Goal: Task Accomplishment & Management: Use online tool/utility

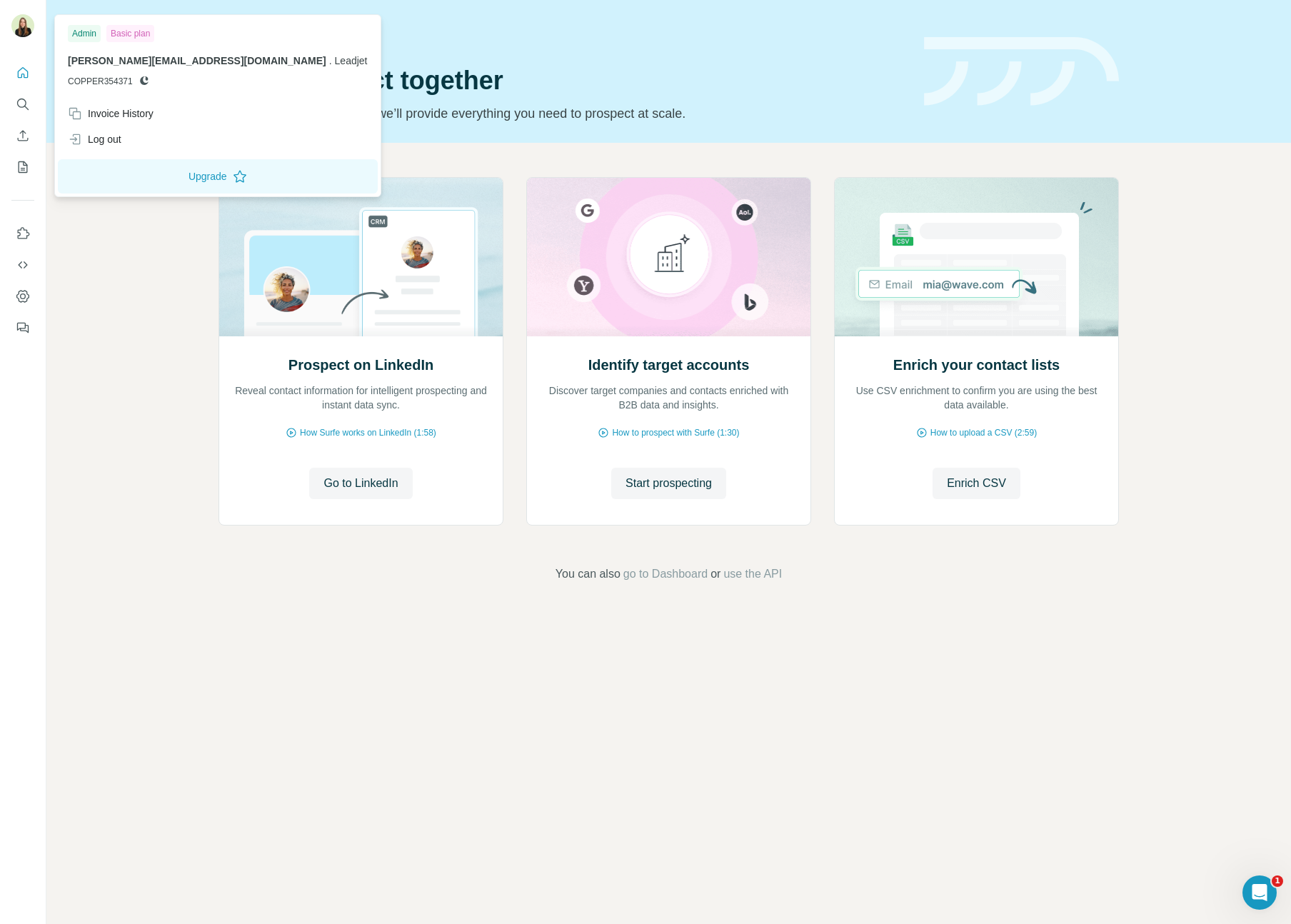
click at [20, 25] on img at bounding box center [22, 25] width 22 height 22
click at [74, 140] on icon at bounding box center [75, 138] width 15 height 15
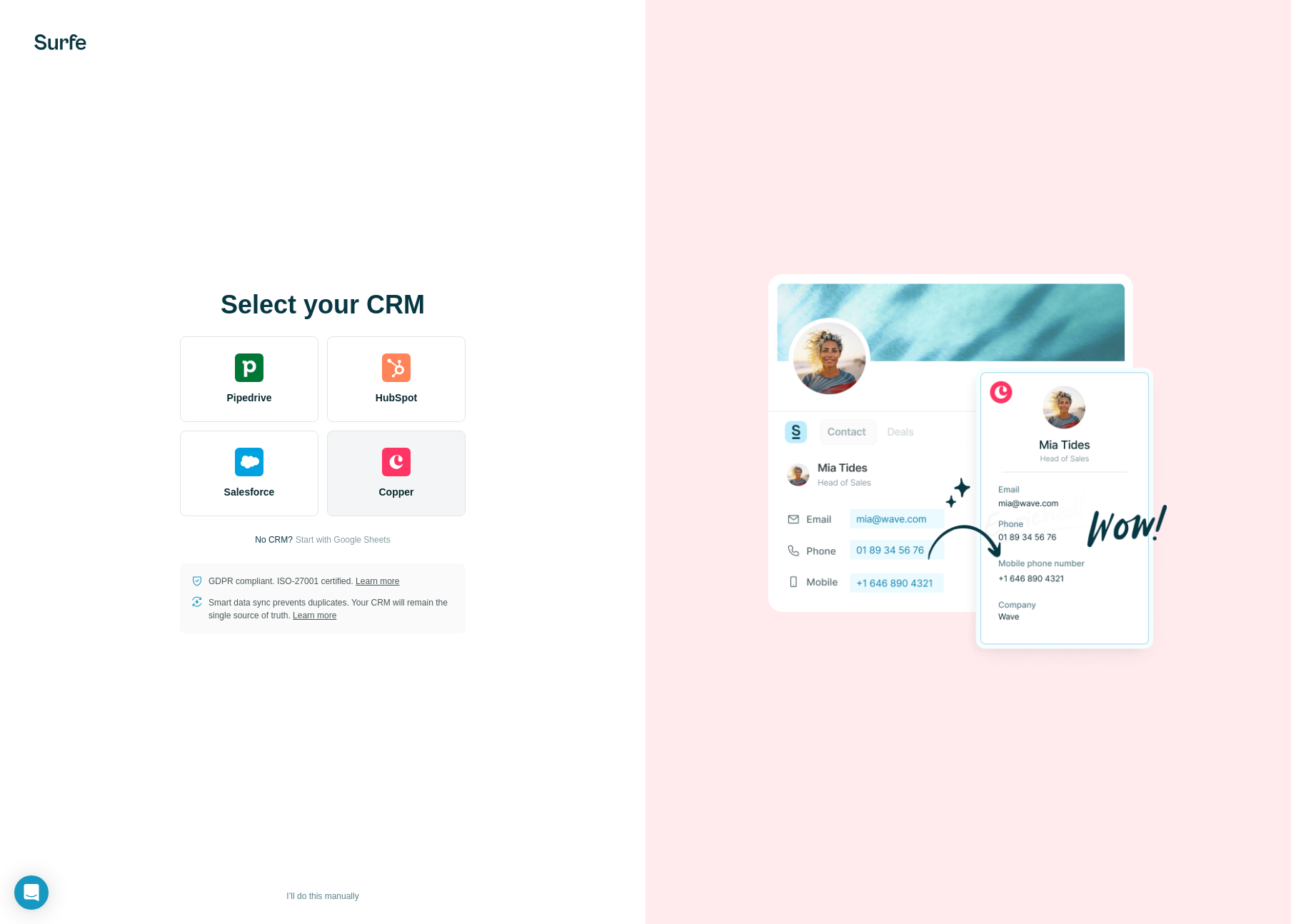
click at [387, 513] on div "Copper" at bounding box center [396, 474] width 138 height 86
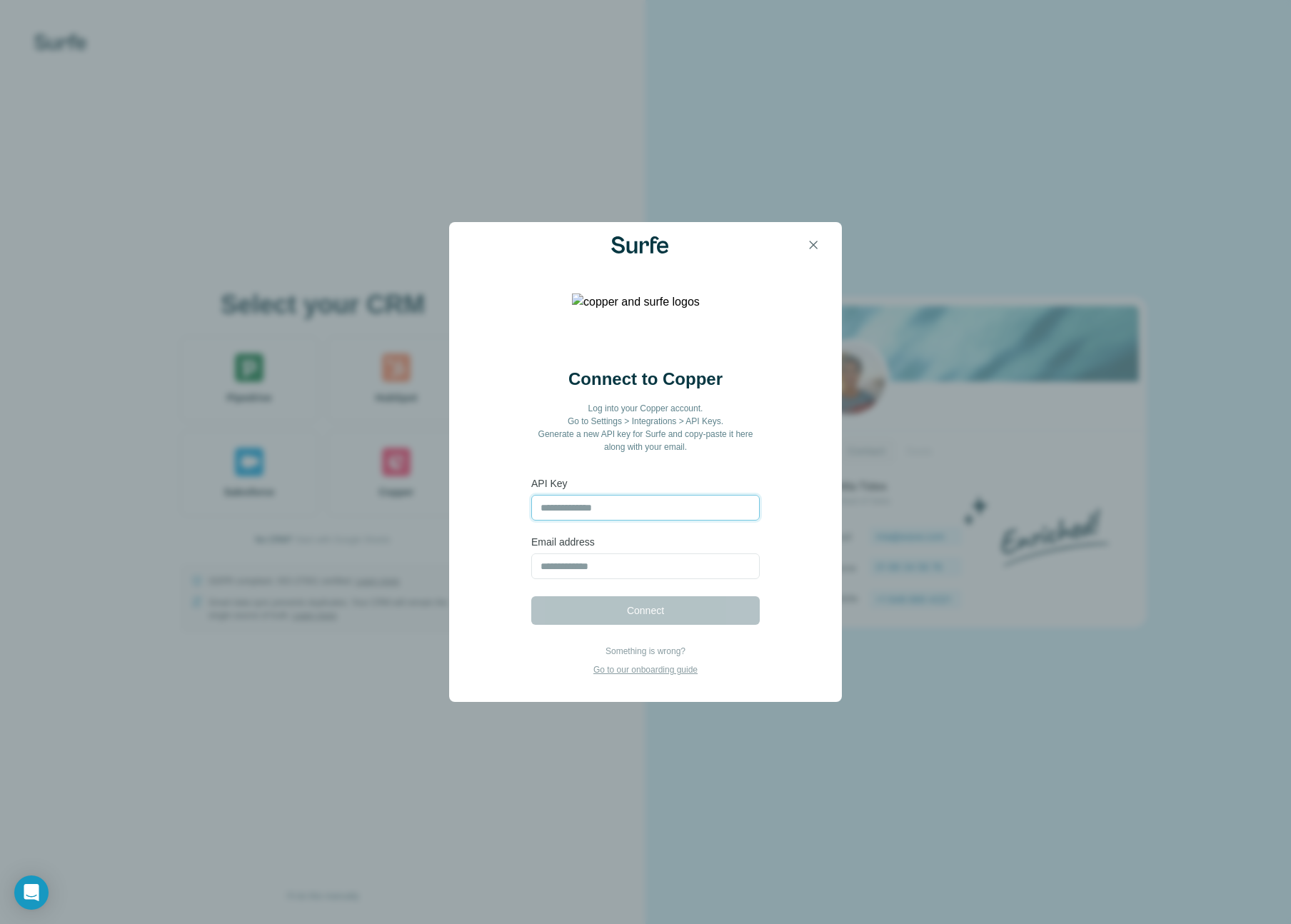
click at [659, 508] on input "text" at bounding box center [646, 508] width 228 height 25
type input "**********"
click at [628, 558] on input "email" at bounding box center [646, 566] width 228 height 25
type input "**********"
click at [712, 620] on button "Connect" at bounding box center [646, 610] width 228 height 28
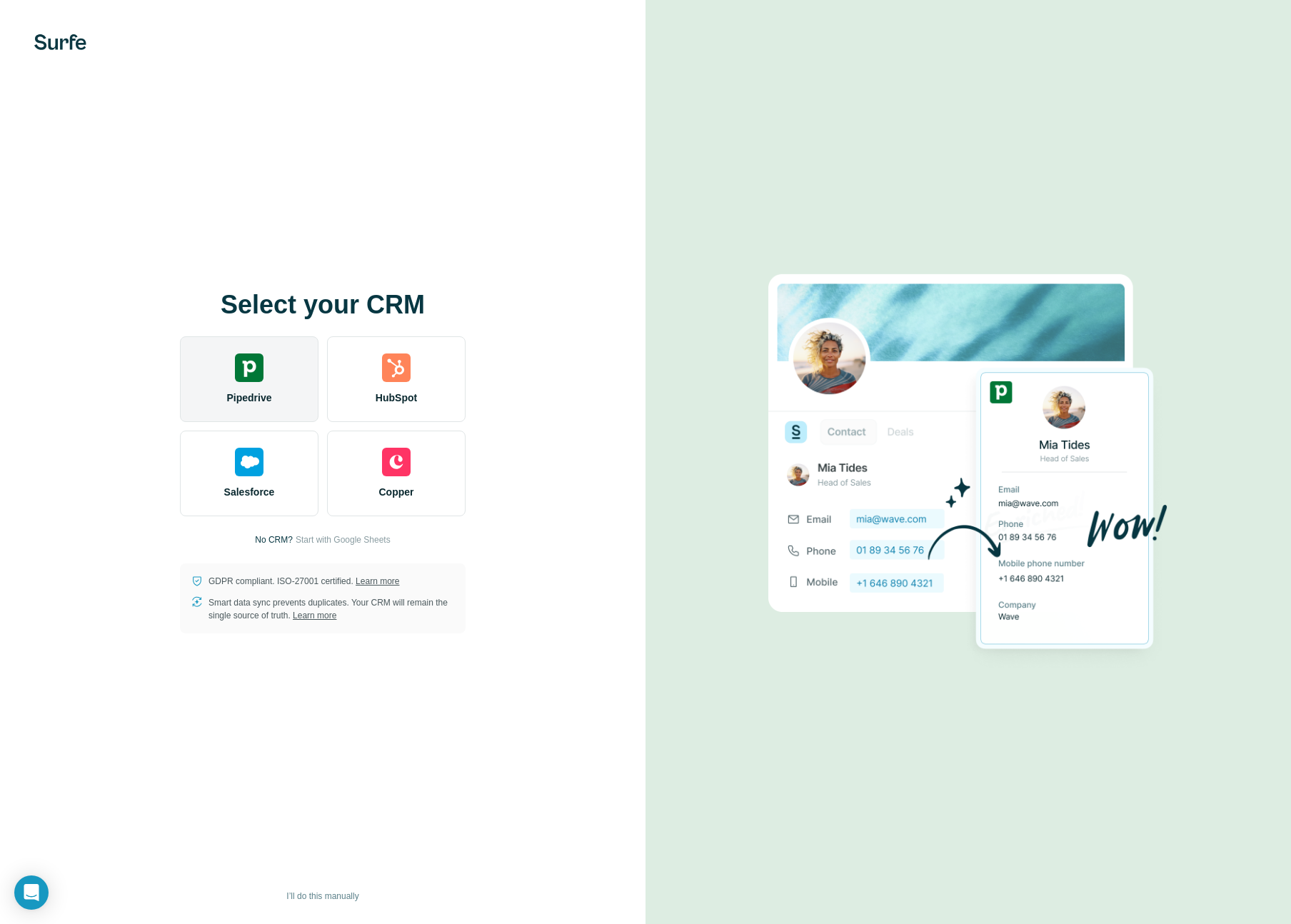
click at [264, 385] on div "Pipedrive" at bounding box center [250, 379] width 138 height 86
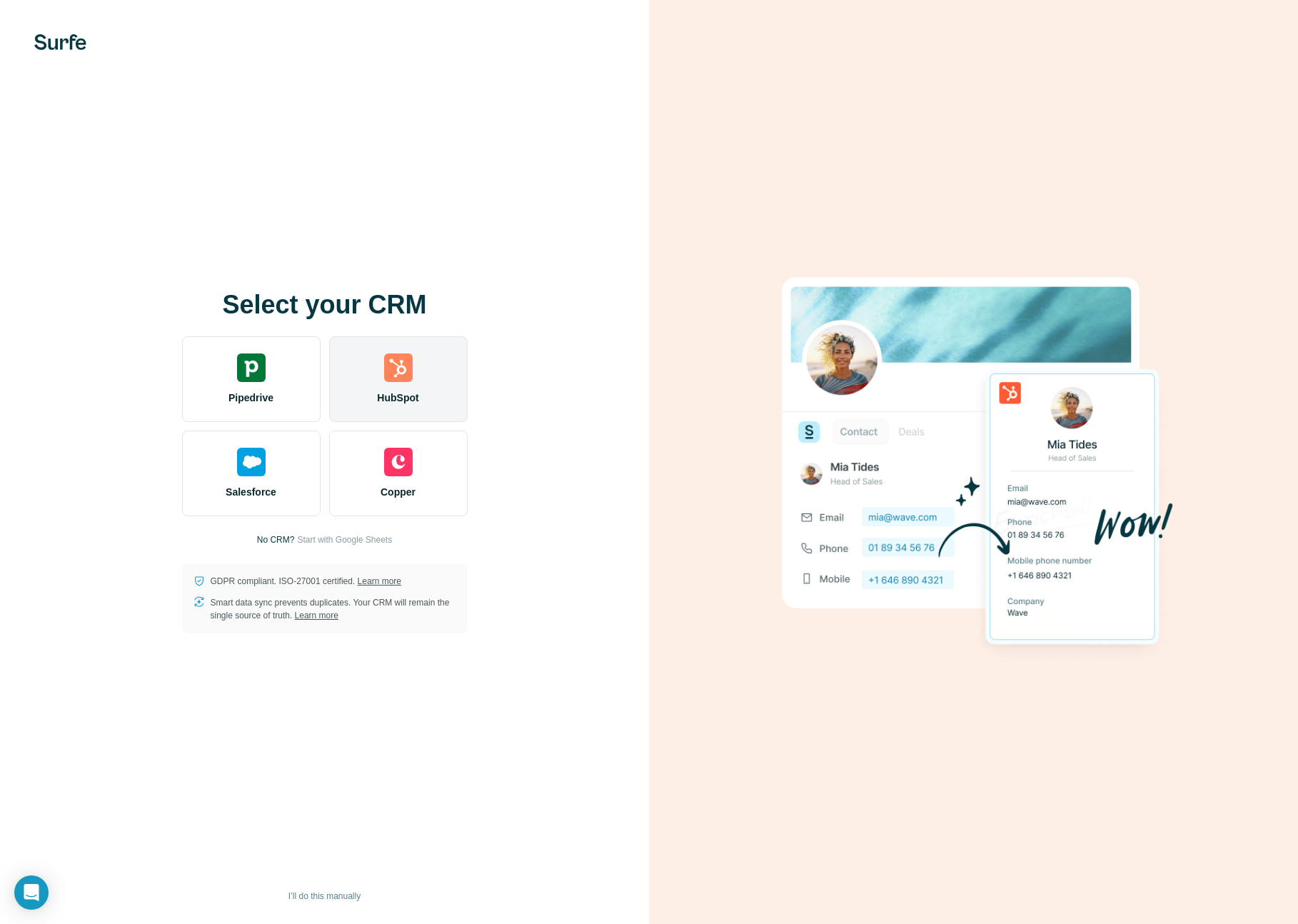
click at [404, 391] on span "HubSpot" at bounding box center [398, 398] width 41 height 15
click at [405, 370] on img at bounding box center [398, 367] width 28 height 28
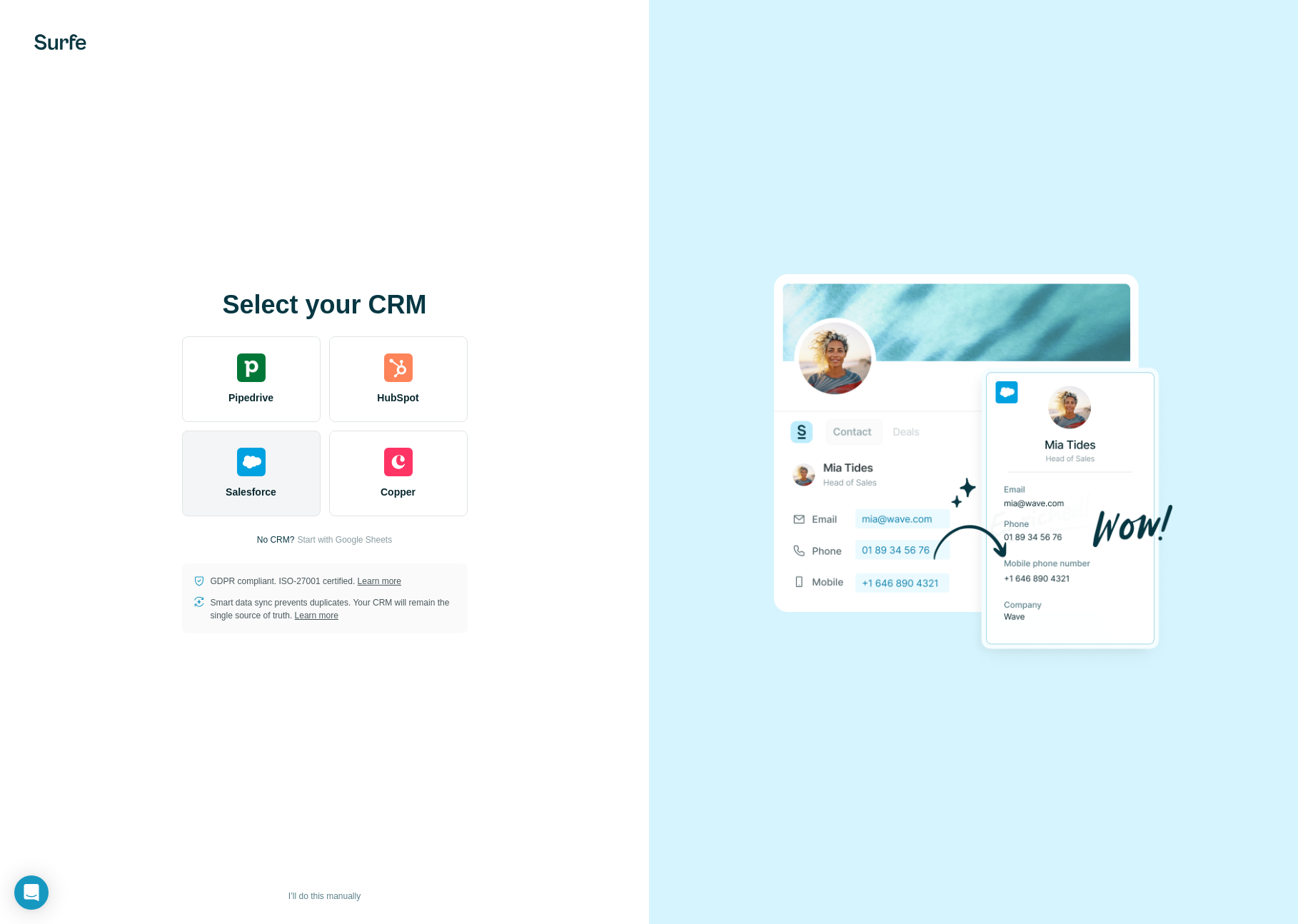
click at [256, 465] on img at bounding box center [251, 461] width 28 height 28
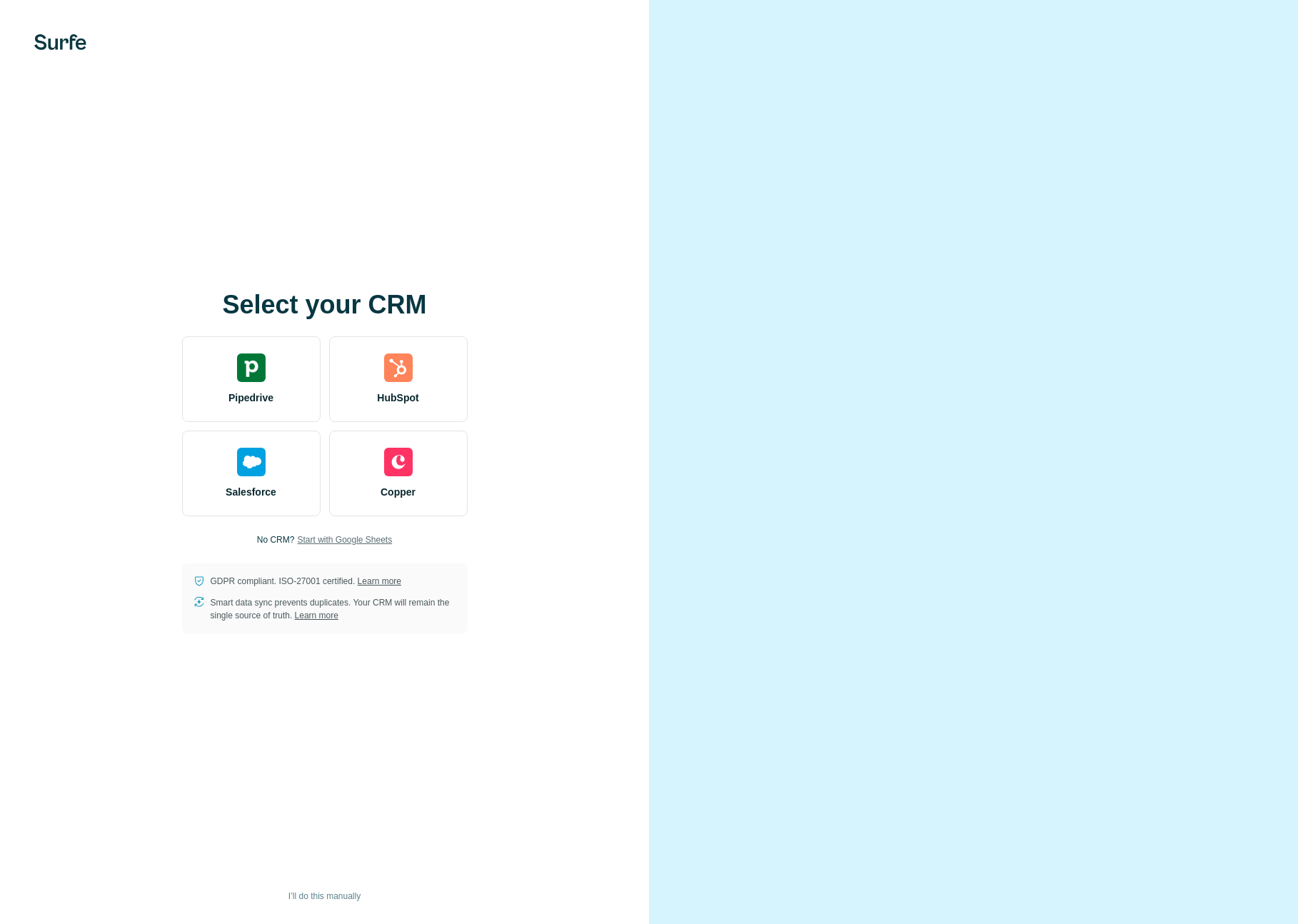
click at [373, 535] on span "Start with Google Sheets" at bounding box center [344, 539] width 95 height 13
